Goal: Task Accomplishment & Management: Use online tool/utility

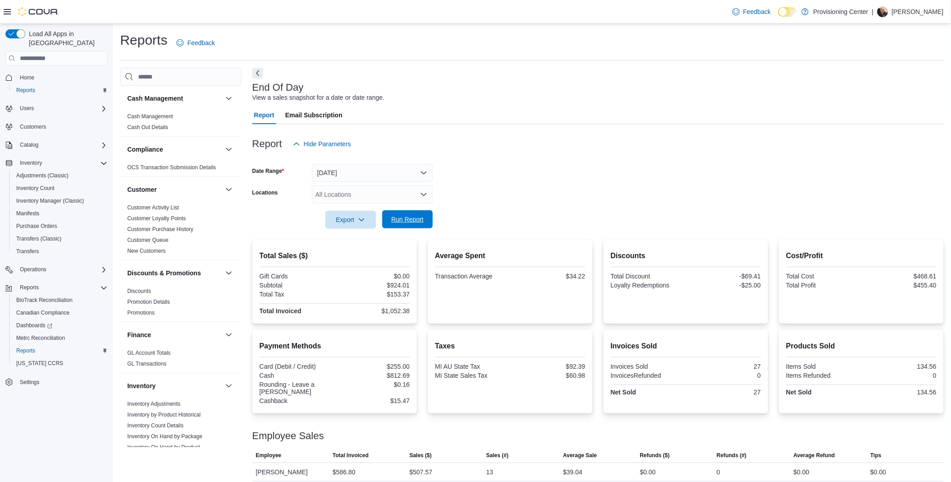
click at [407, 223] on span "Run Report" at bounding box center [407, 219] width 33 height 9
